Goal: Find specific page/section: Find specific page/section

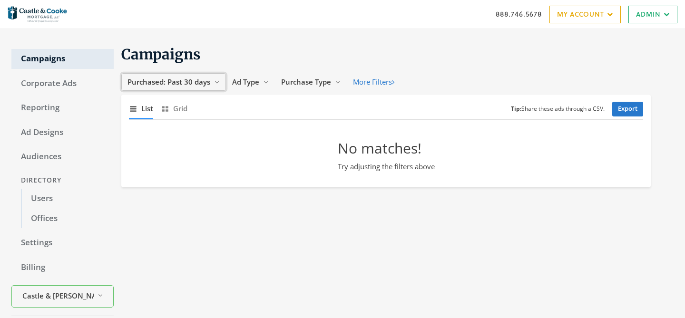
click at [185, 79] on span "Purchased: Past 30 days" at bounding box center [169, 82] width 83 height 10
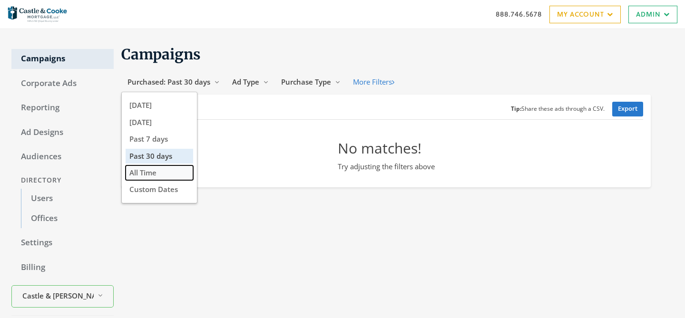
click at [179, 171] on button "All Time" at bounding box center [160, 173] width 68 height 15
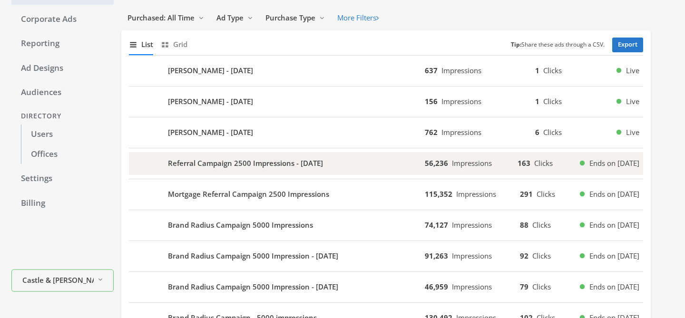
scroll to position [68, 0]
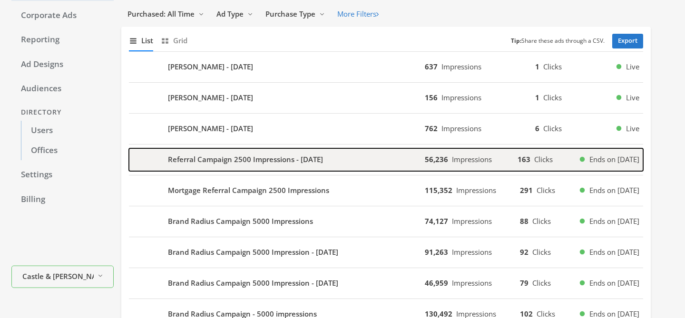
click at [239, 165] on b "Referral Campaign 2500 Impressions - 2025-02-13" at bounding box center [245, 159] width 155 height 11
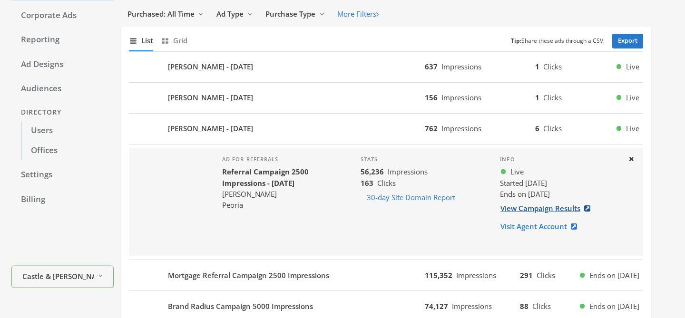
click at [556, 210] on link "View Campaign Results" at bounding box center [548, 209] width 97 height 18
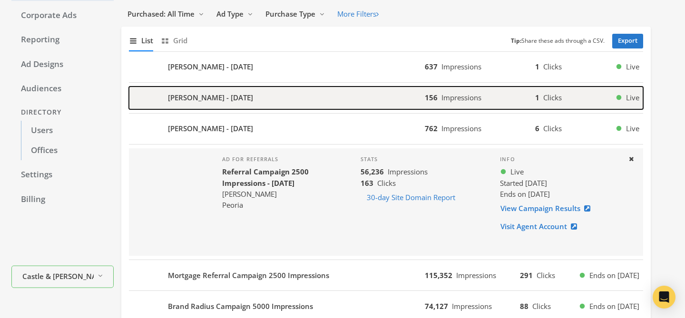
click at [225, 103] on div "Tony Munoz - 2025-03-04" at bounding box center [277, 98] width 296 height 23
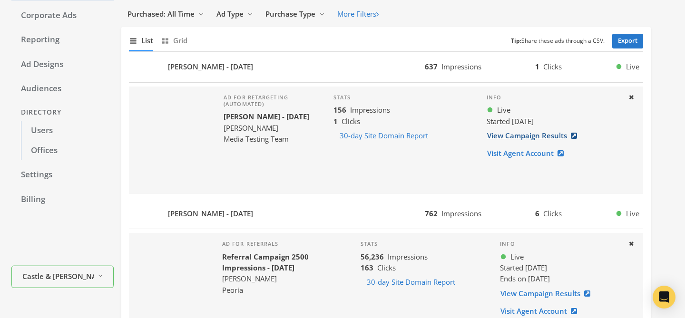
click at [503, 136] on link "View Campaign Results" at bounding box center [535, 136] width 97 height 18
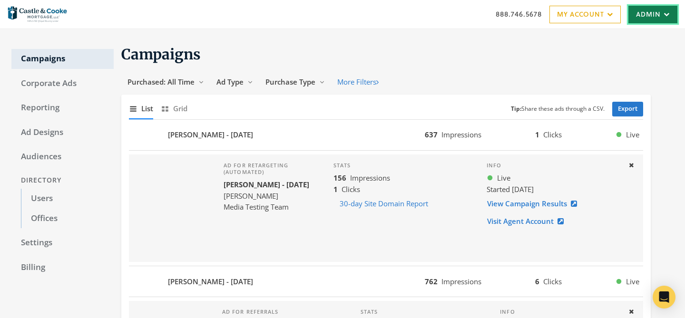
click at [659, 18] on link "Admin" at bounding box center [653, 15] width 49 height 18
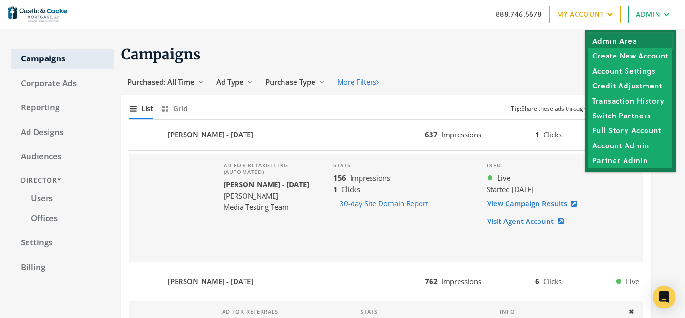
click at [638, 45] on link "Admin Area" at bounding box center [631, 41] width 84 height 15
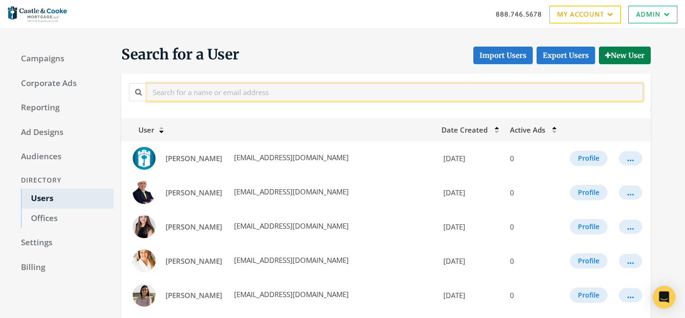
click at [267, 94] on input "text" at bounding box center [395, 92] width 496 height 18
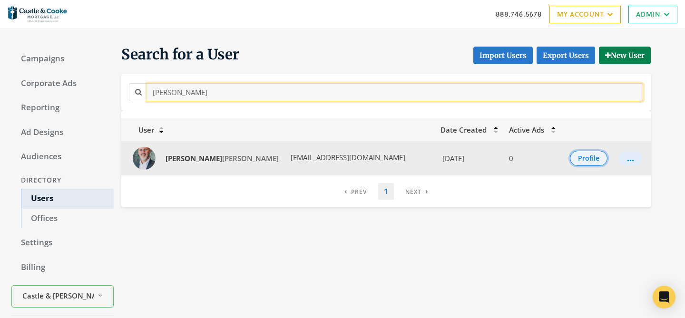
type input "[PERSON_NAME]"
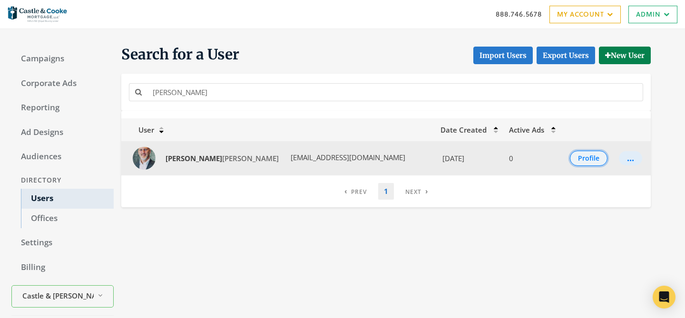
click at [578, 159] on button "Profile" at bounding box center [589, 158] width 38 height 15
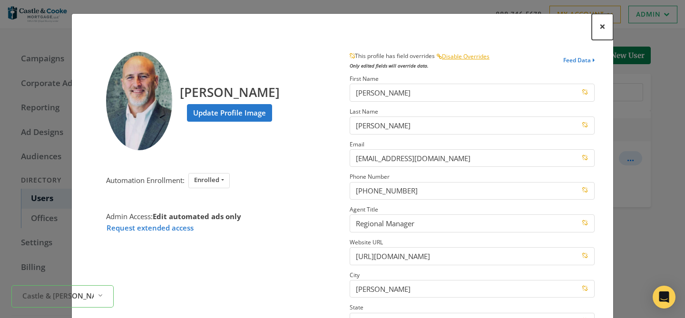
click at [602, 28] on span "×" at bounding box center [603, 26] width 6 height 15
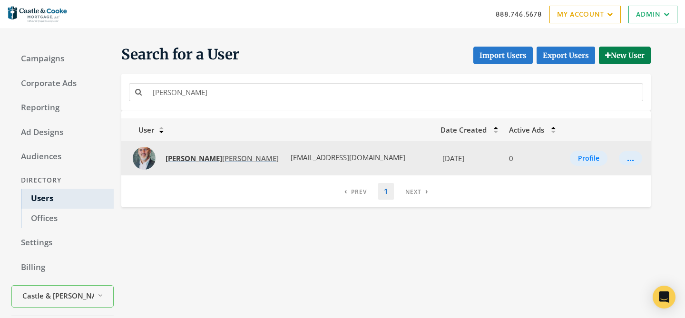
click at [197, 160] on span "[PERSON_NAME]" at bounding box center [222, 159] width 113 height 10
